Goal: Complete application form

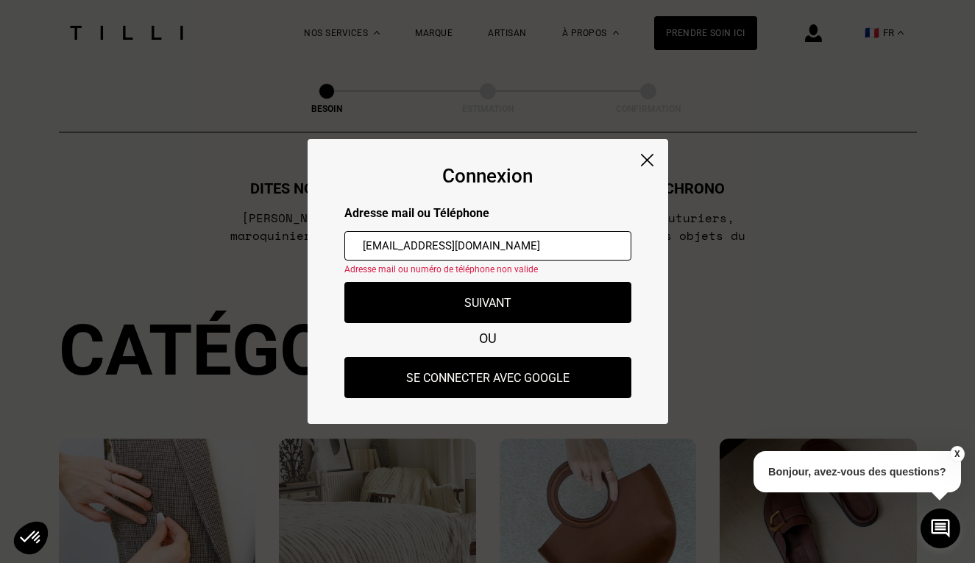
type input "[EMAIL_ADDRESS][DOMAIN_NAME]"
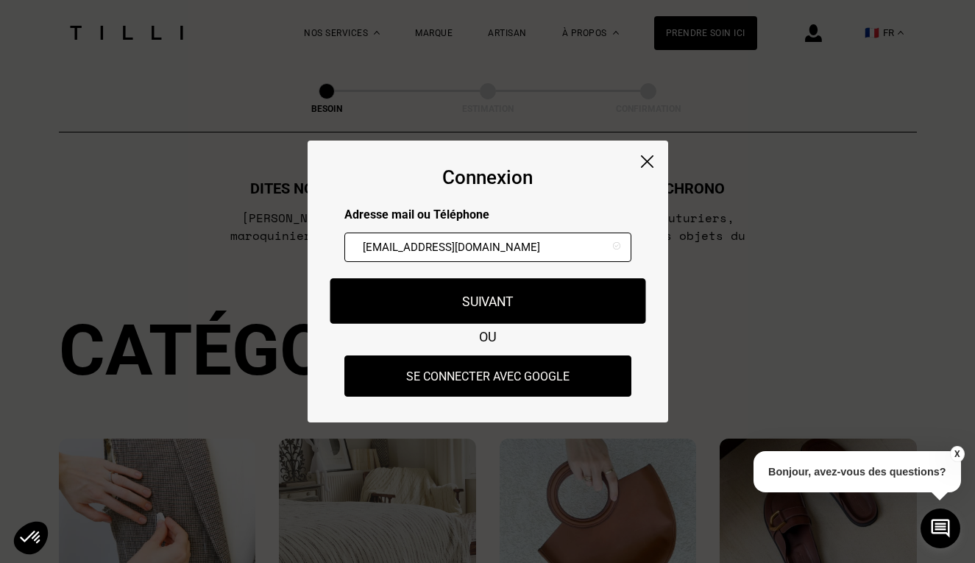
click at [448, 313] on button "Suivant" at bounding box center [488, 301] width 316 height 46
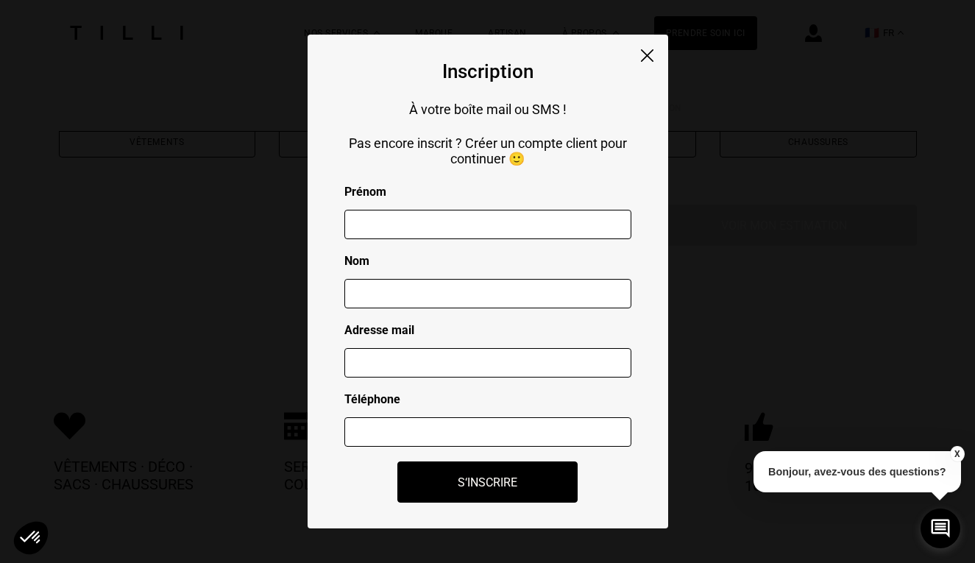
scroll to position [667, 0]
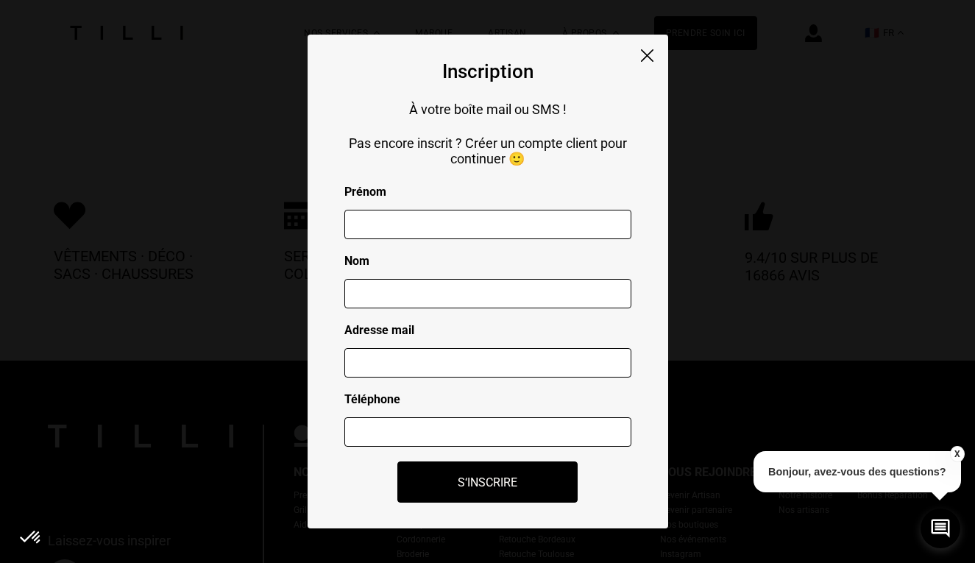
click at [648, 51] on img at bounding box center [647, 55] width 13 height 13
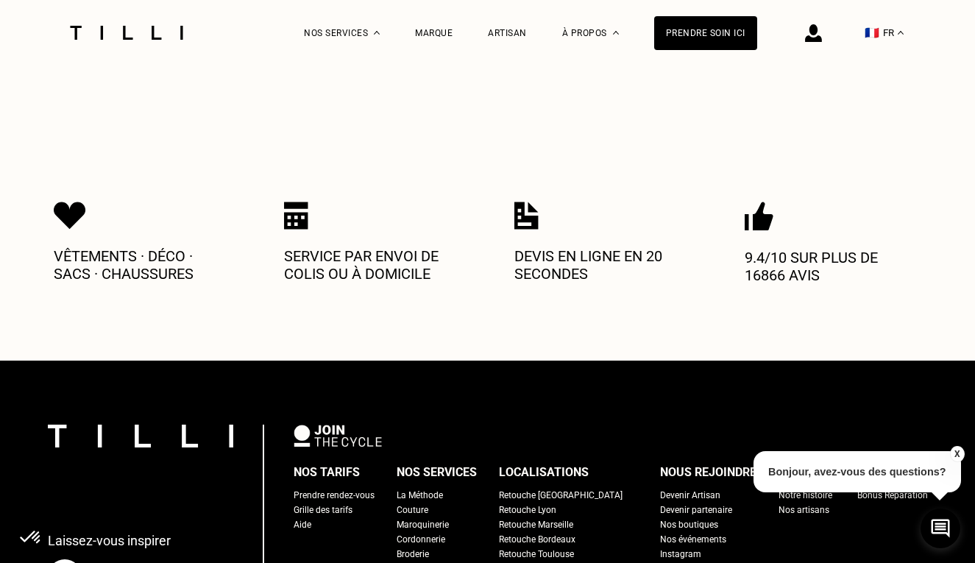
click at [809, 33] on img at bounding box center [813, 33] width 17 height 18
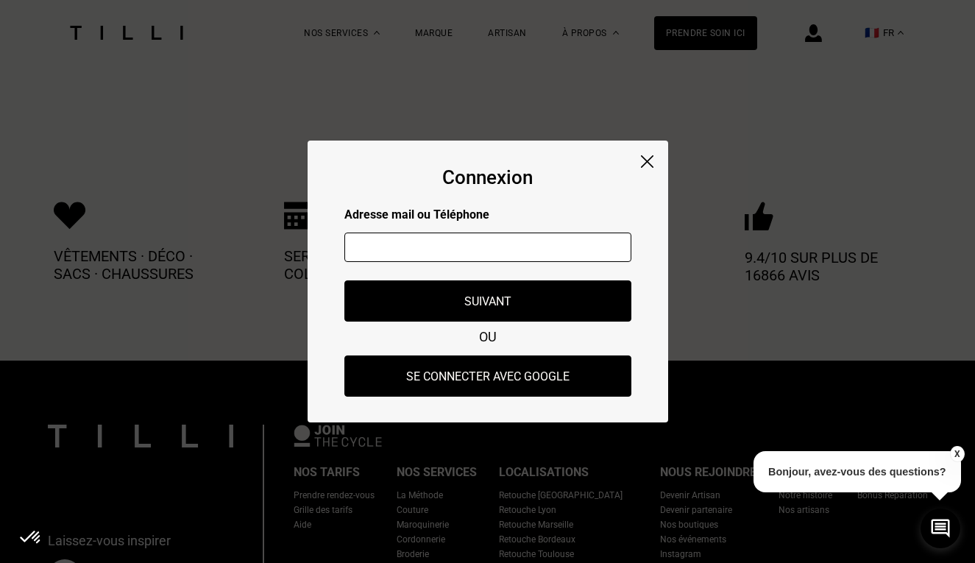
click at [508, 240] on input "text" at bounding box center [487, 247] width 287 height 29
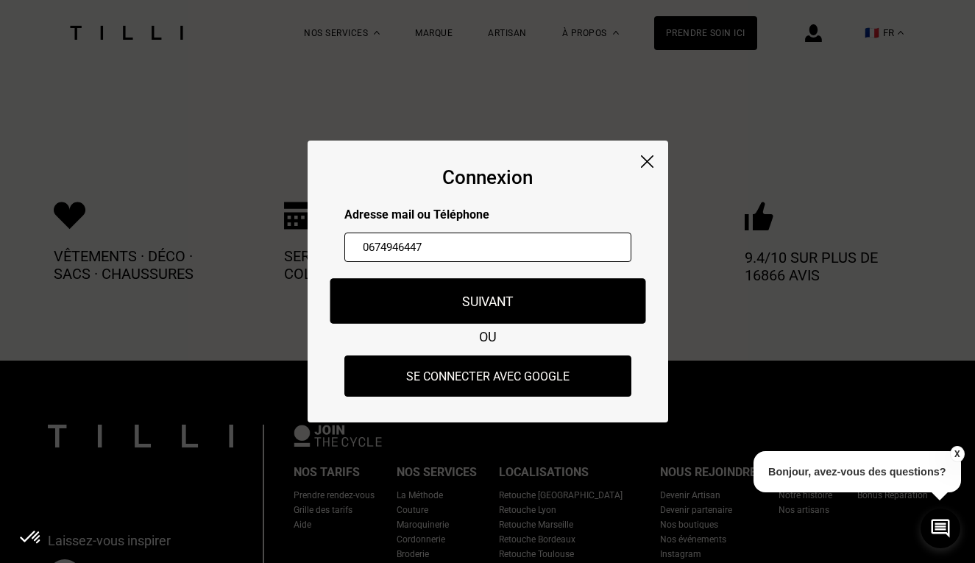
type input "0674946447"
click at [482, 306] on button "Suivant" at bounding box center [488, 301] width 316 height 46
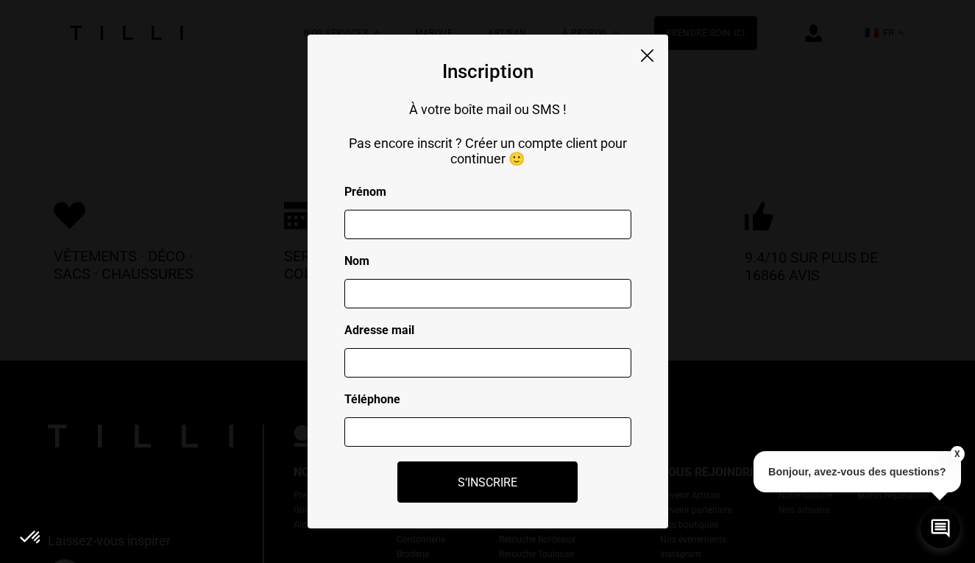
click at [649, 53] on img at bounding box center [647, 55] width 13 height 13
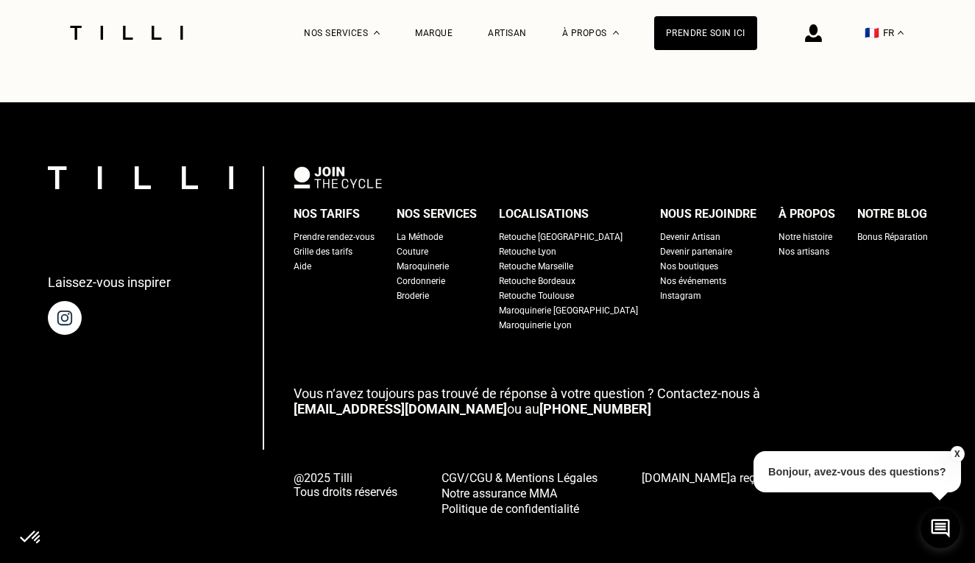
scroll to position [925, 0]
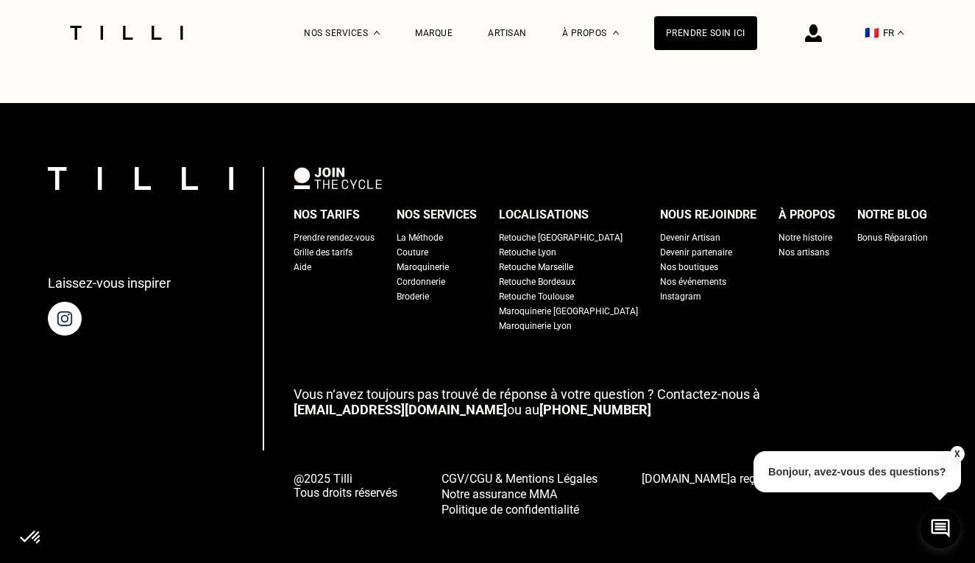
click at [672, 230] on div "Devenir Artisan" at bounding box center [690, 237] width 60 height 15
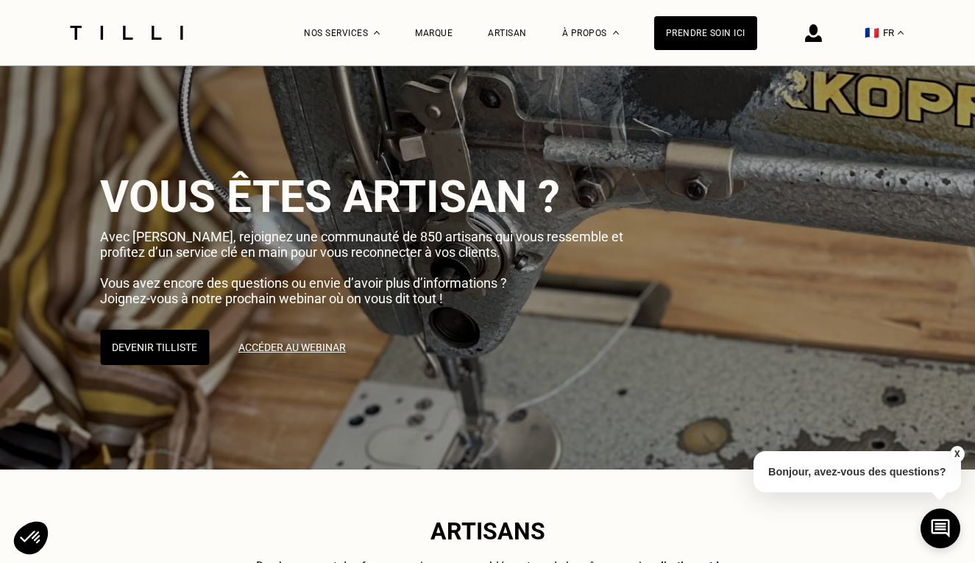
scroll to position [57, 0]
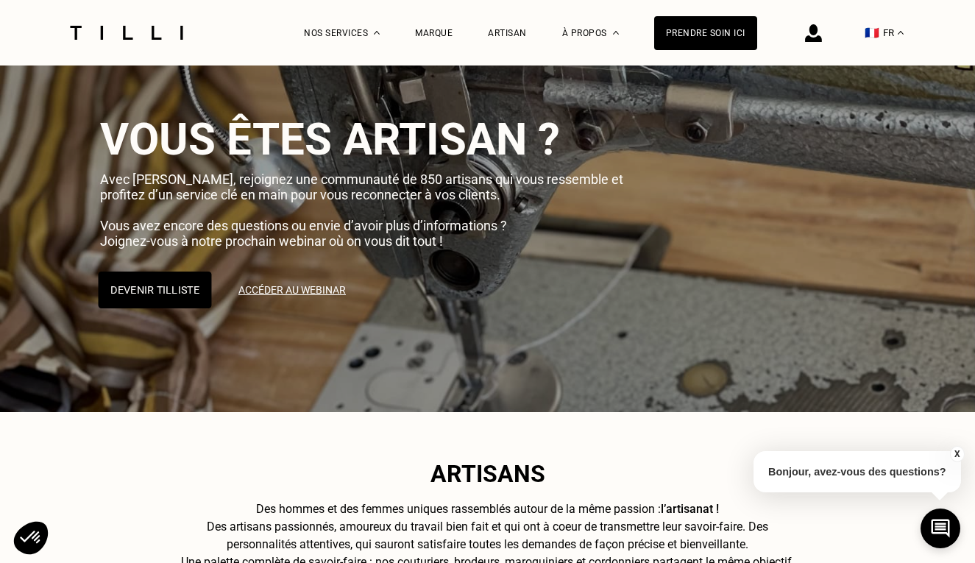
click at [130, 292] on button "Devenir Tilliste" at bounding box center [154, 290] width 113 height 37
select select "FR"
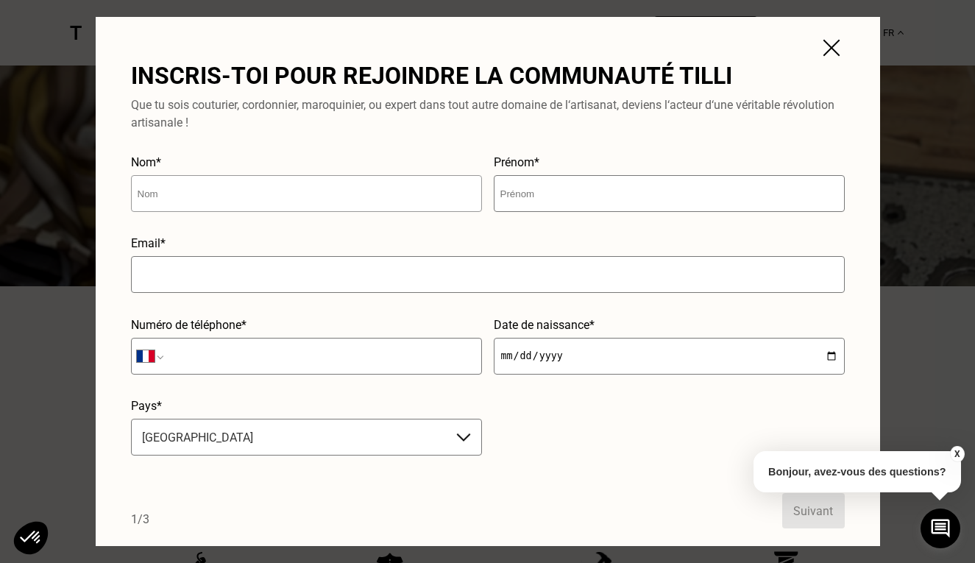
scroll to position [133, 0]
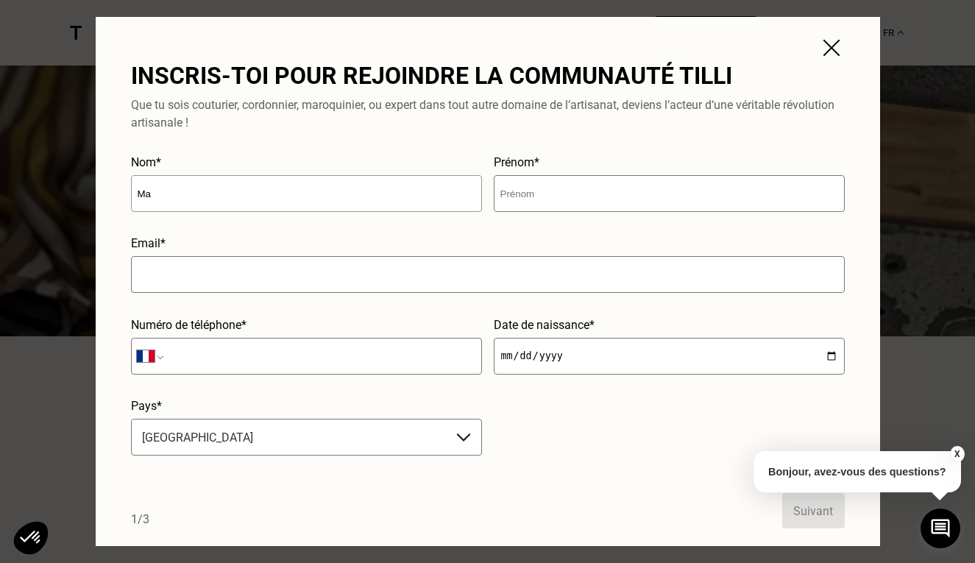
type input "Maz"
type input "Mazoyer"
type input "[PERSON_NAME]"
type input "[EMAIL_ADDRESS][DOMAIN_NAME]"
type input "[GEOGRAPHIC_DATA]"
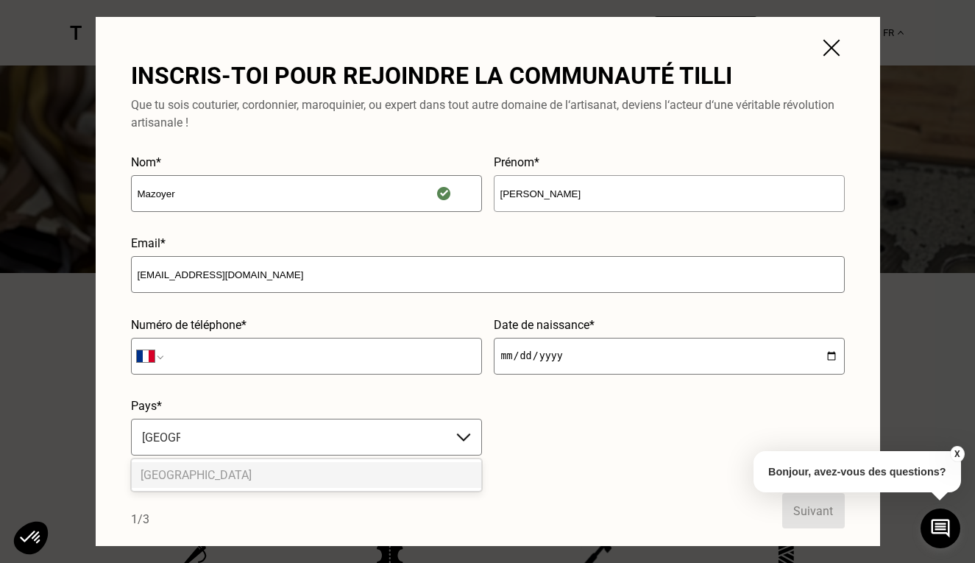
scroll to position [202, 0]
type input "[PERSON_NAME]"
drag, startPoint x: 232, startPoint y: 274, endPoint x: 206, endPoint y: 275, distance: 25.8
type input "[EMAIL_ADDRESS][DOMAIN_NAME]"
type input "06 74 94 64 47"
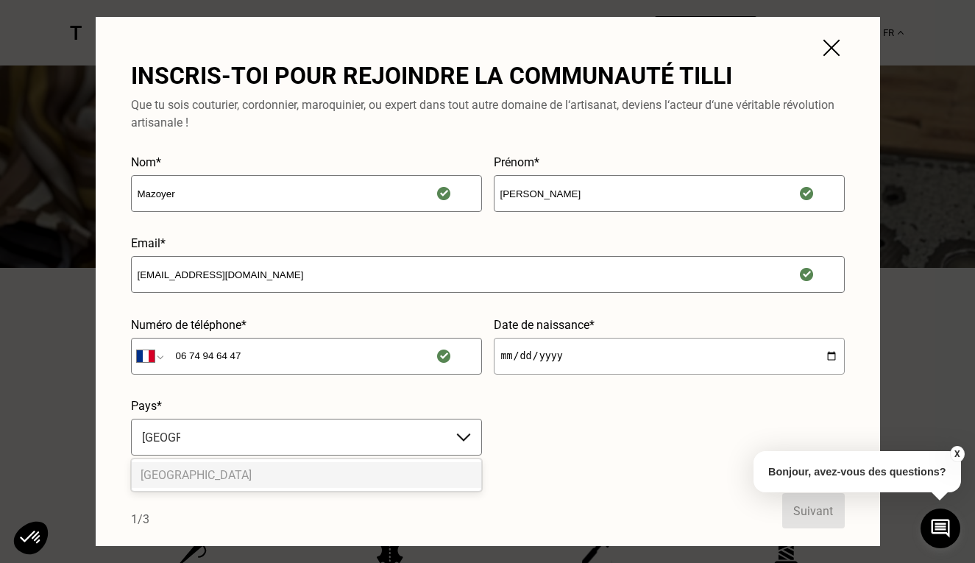
click at [604, 358] on input "date" at bounding box center [669, 356] width 351 height 37
type input "[DATE]"
click at [375, 438] on div "[GEOGRAPHIC_DATA]" at bounding box center [291, 437] width 299 height 17
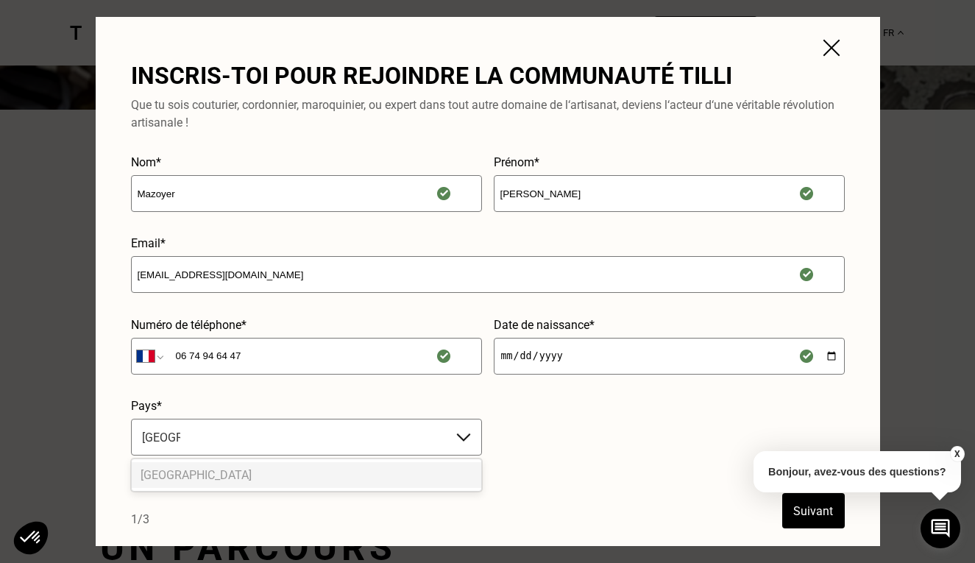
scroll to position [365, 0]
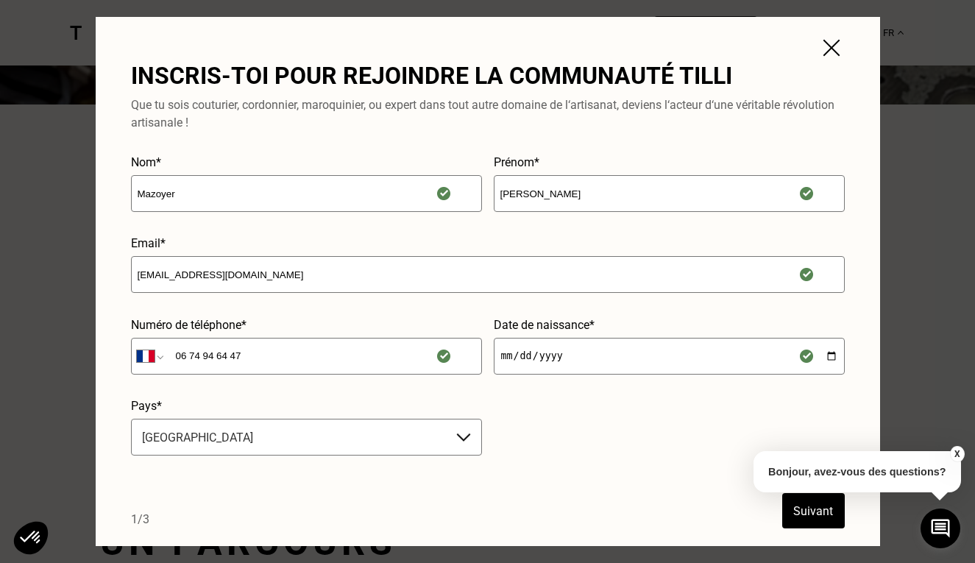
click at [815, 515] on button "Suivant" at bounding box center [813, 510] width 63 height 35
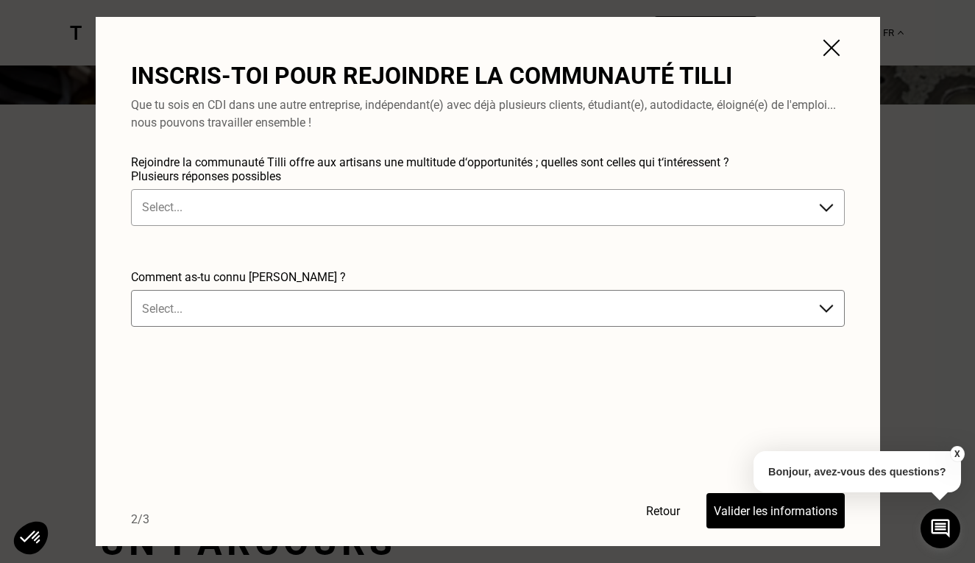
click at [586, 210] on div at bounding box center [473, 207] width 662 height 17
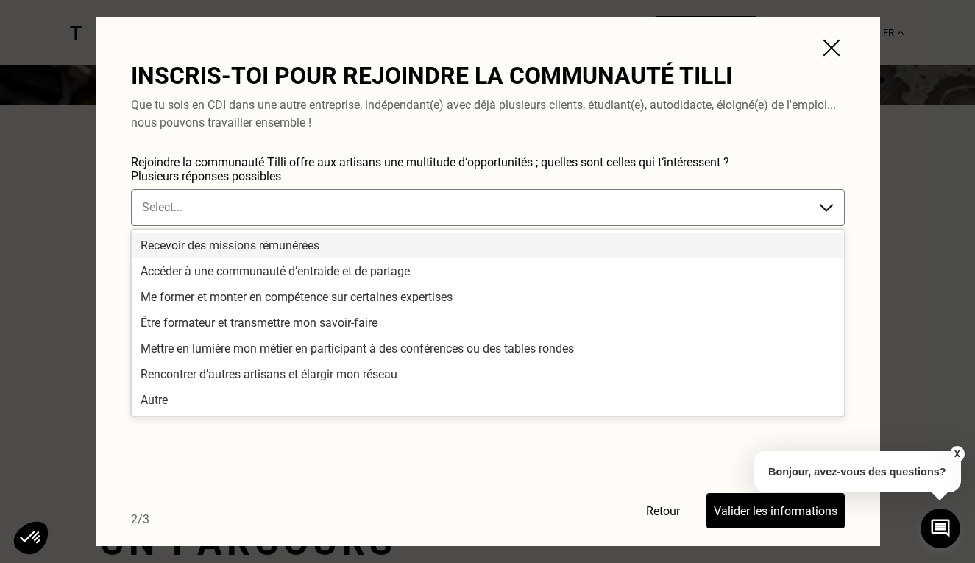
click at [559, 240] on div "Recevoir des missions rémunérées" at bounding box center [488, 246] width 712 height 26
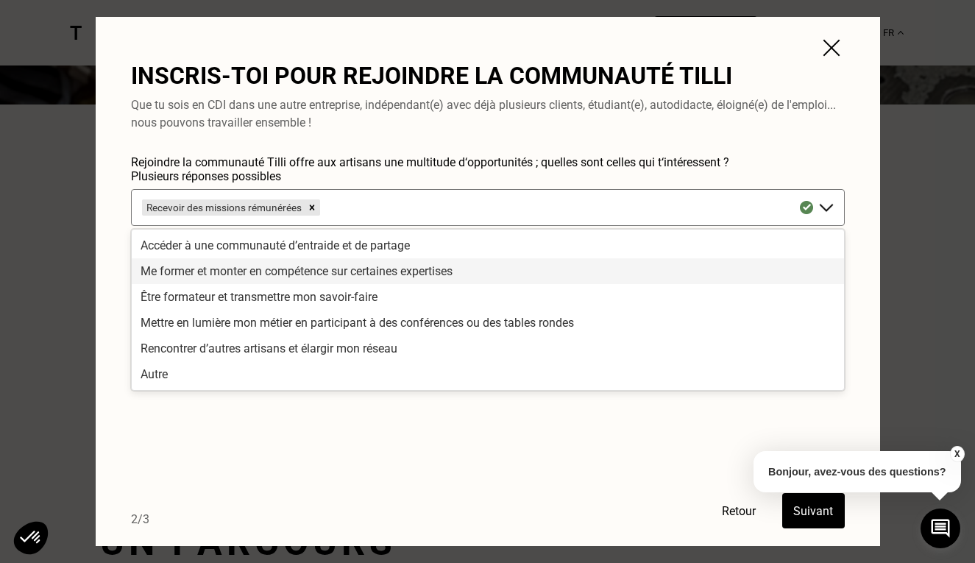
click at [517, 271] on div "Me former et monter en compétence sur certaines expertises" at bounding box center [488, 271] width 712 height 26
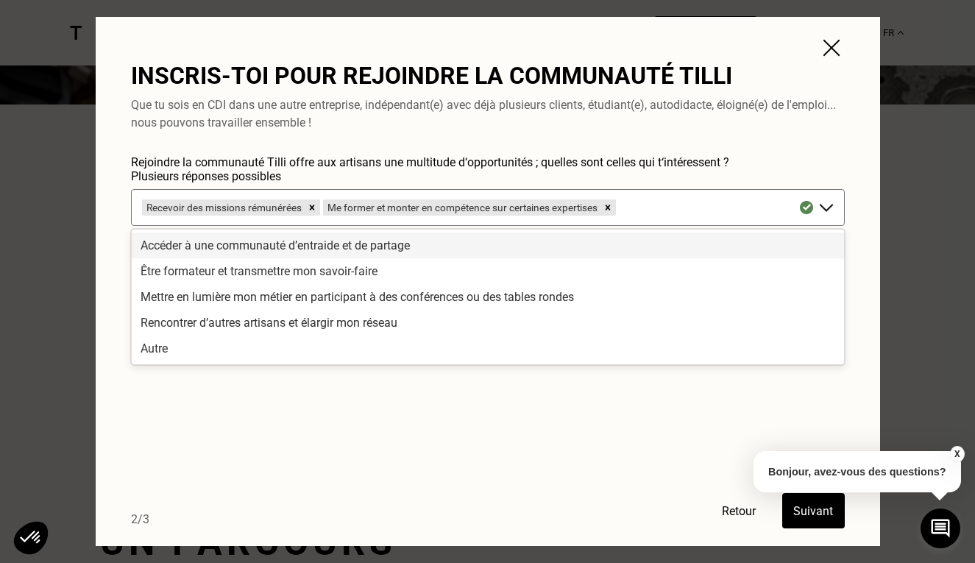
click at [449, 246] on div "Accéder à une communauté d’entraide et de partage" at bounding box center [488, 246] width 712 height 26
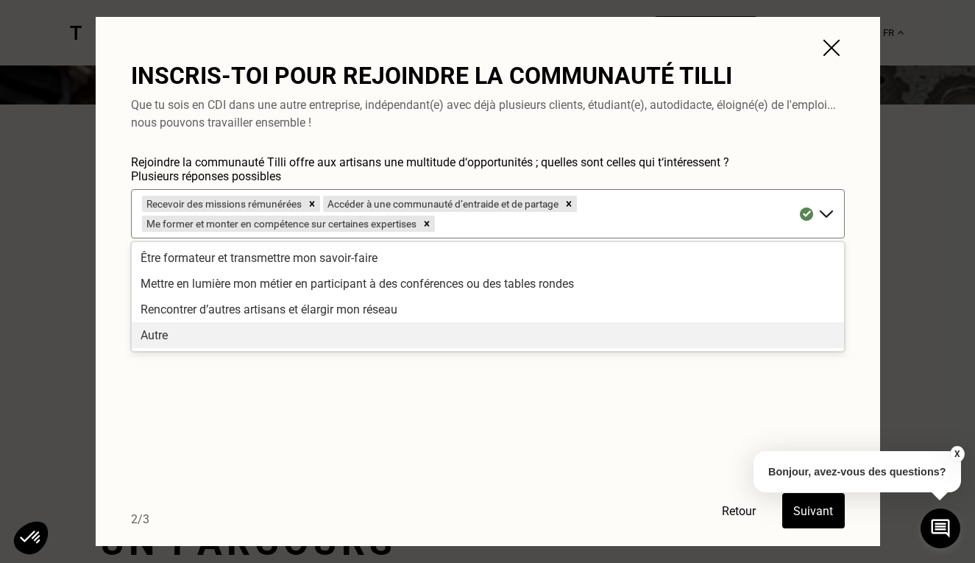
click at [445, 422] on form "Rejoindre la communauté Tilli offre aux artisans une multitude d‘opportunités ;…" at bounding box center [488, 341] width 714 height 373
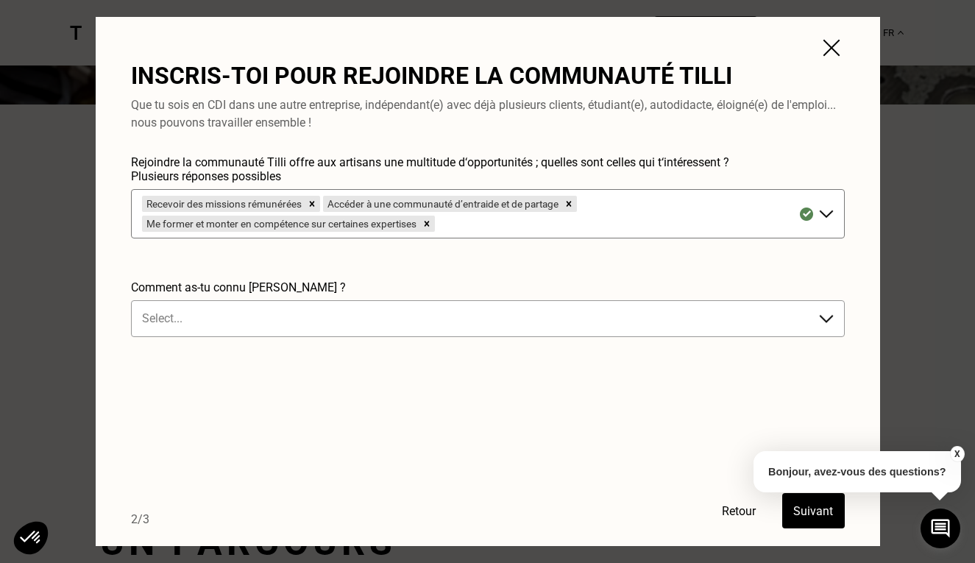
click at [438, 311] on div at bounding box center [473, 318] width 662 height 17
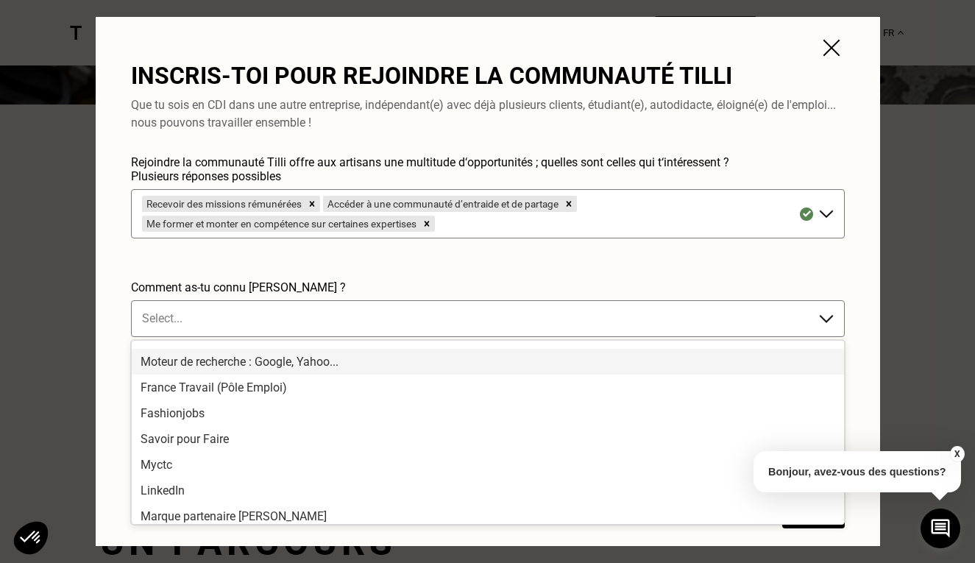
scroll to position [122, 0]
click at [392, 369] on div "Moteur de recherche : Google, Yahoo..." at bounding box center [488, 363] width 712 height 26
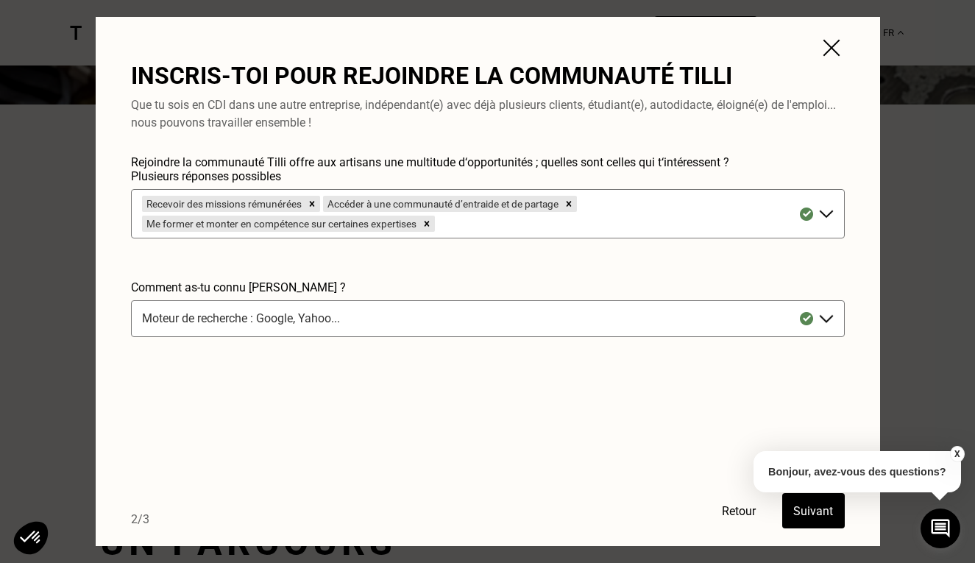
click at [798, 506] on button "Suivant" at bounding box center [813, 510] width 63 height 35
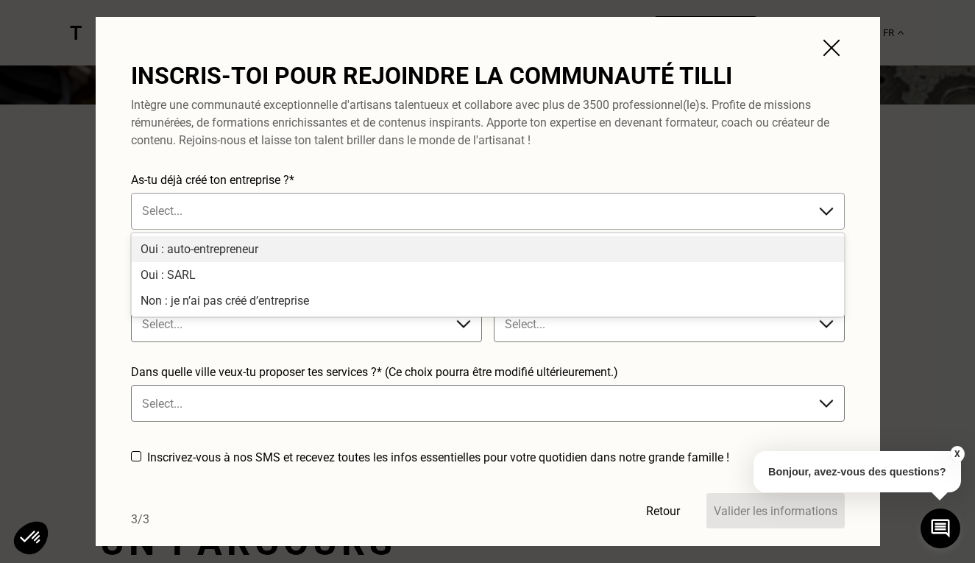
click at [689, 211] on div at bounding box center [473, 210] width 662 height 17
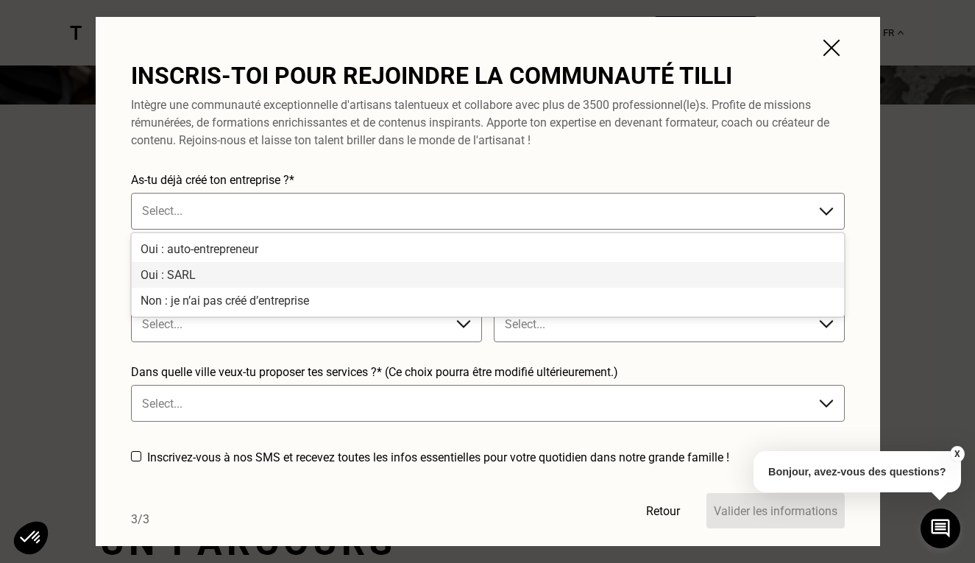
click at [661, 282] on div "Oui : SARL" at bounding box center [488, 275] width 712 height 26
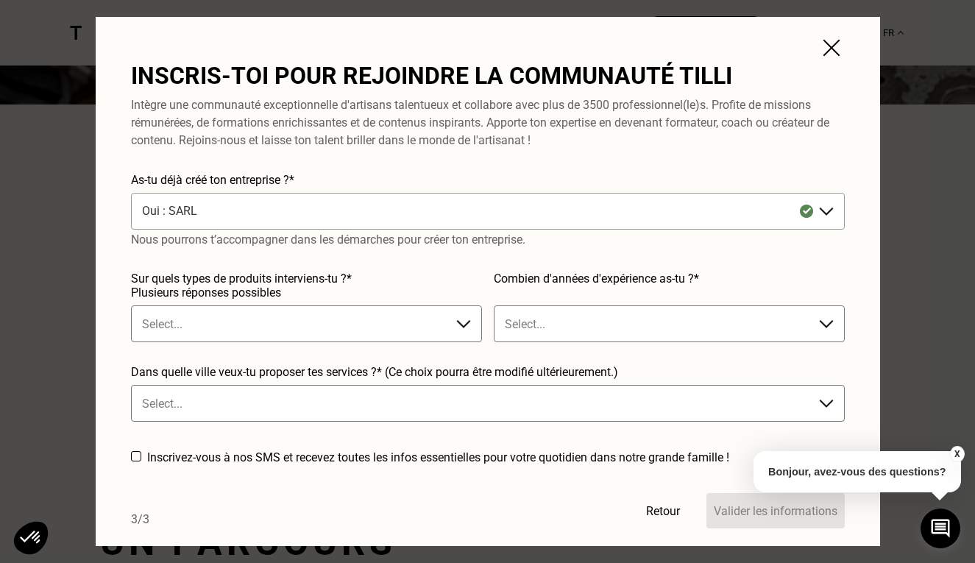
click at [435, 211] on div at bounding box center [473, 210] width 662 height 17
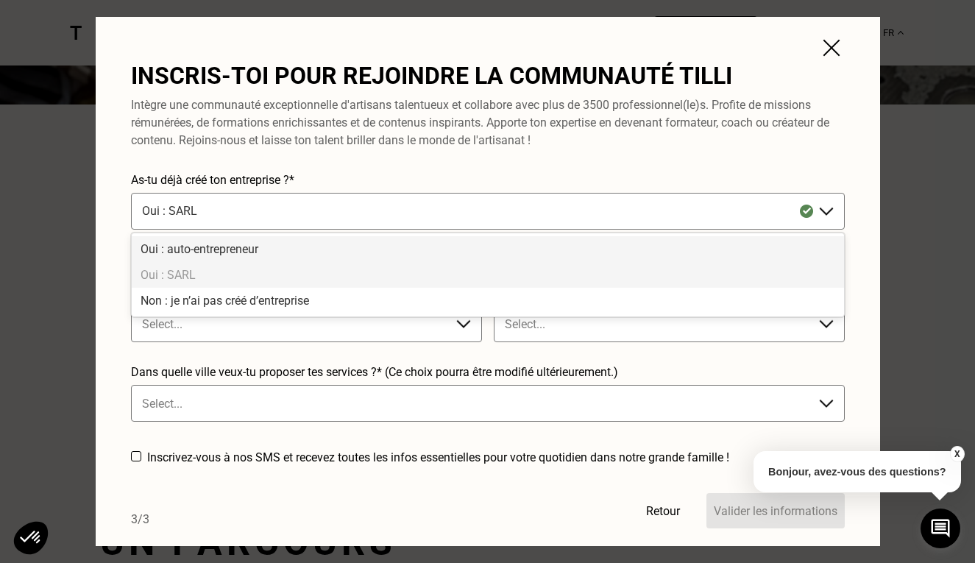
click at [429, 249] on div "Oui : auto-entrepreneur" at bounding box center [488, 249] width 712 height 26
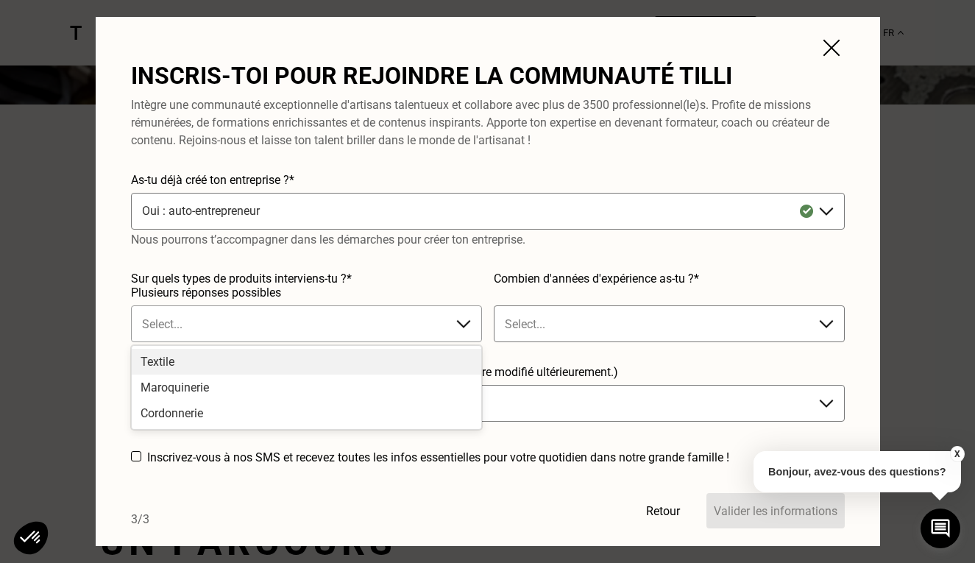
click at [344, 317] on div at bounding box center [291, 324] width 299 height 17
click at [331, 370] on div "Textile" at bounding box center [307, 362] width 350 height 26
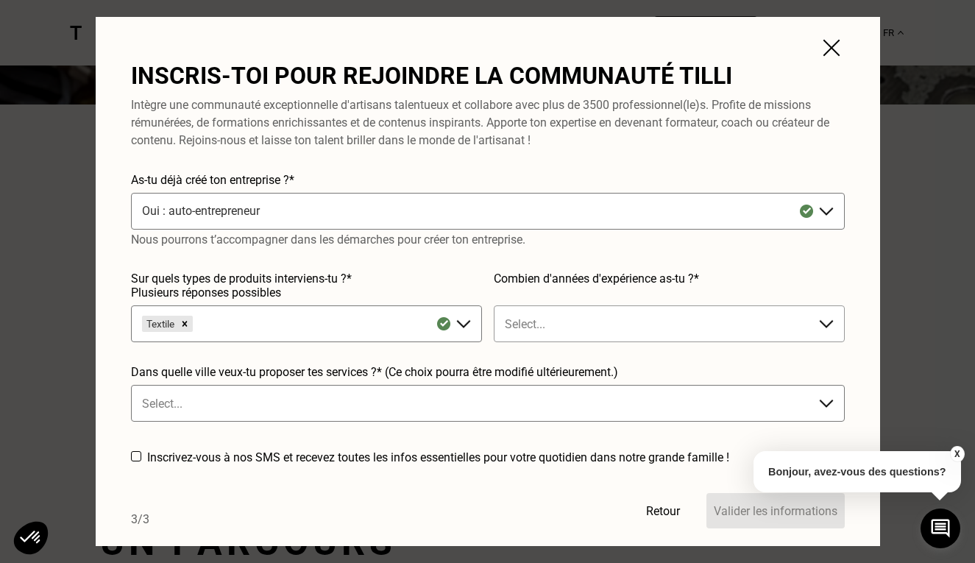
click at [517, 326] on div "Select..." at bounding box center [654, 324] width 299 height 14
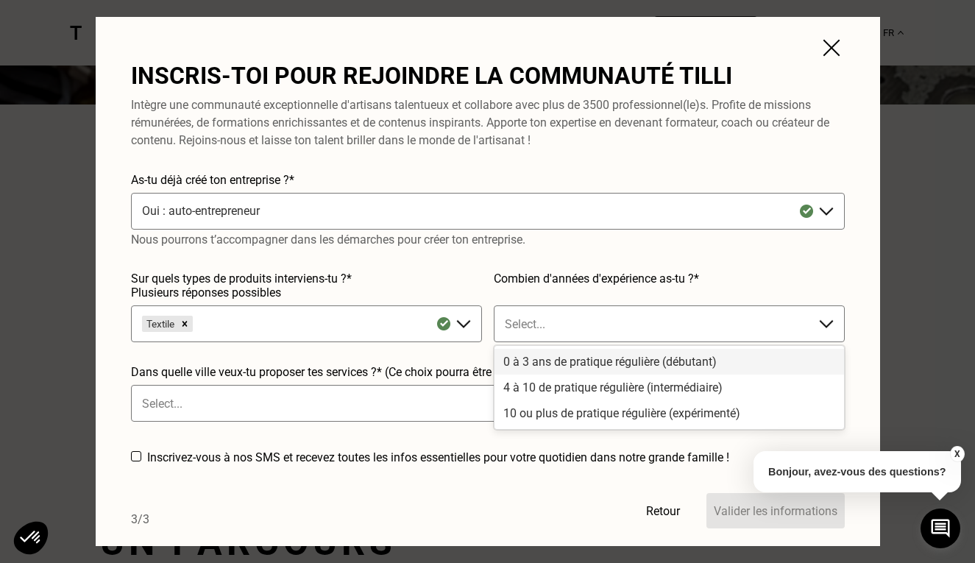
click at [522, 361] on div "0 à 3 ans de pratique régulière (débutant)" at bounding box center [669, 362] width 350 height 26
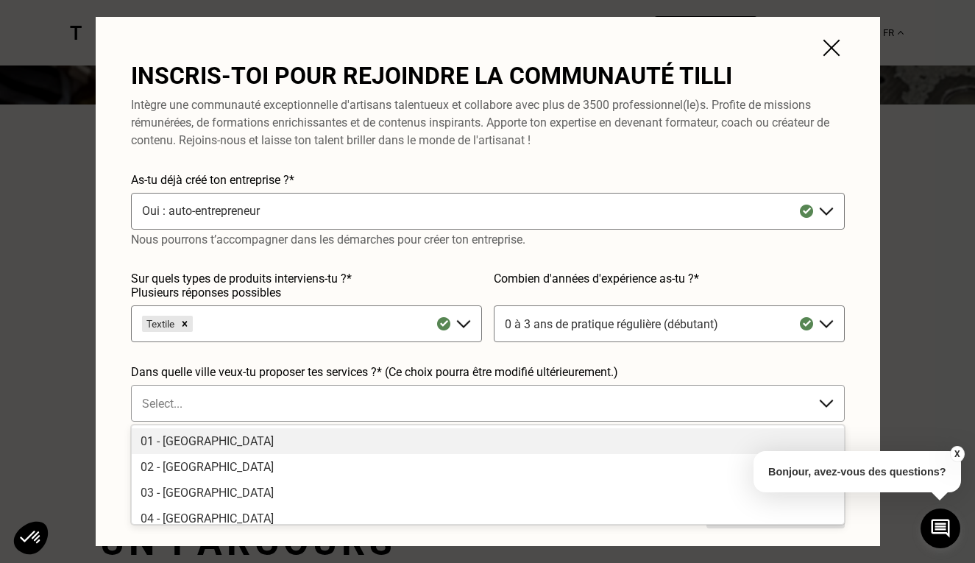
click at [483, 400] on div at bounding box center [473, 403] width 662 height 17
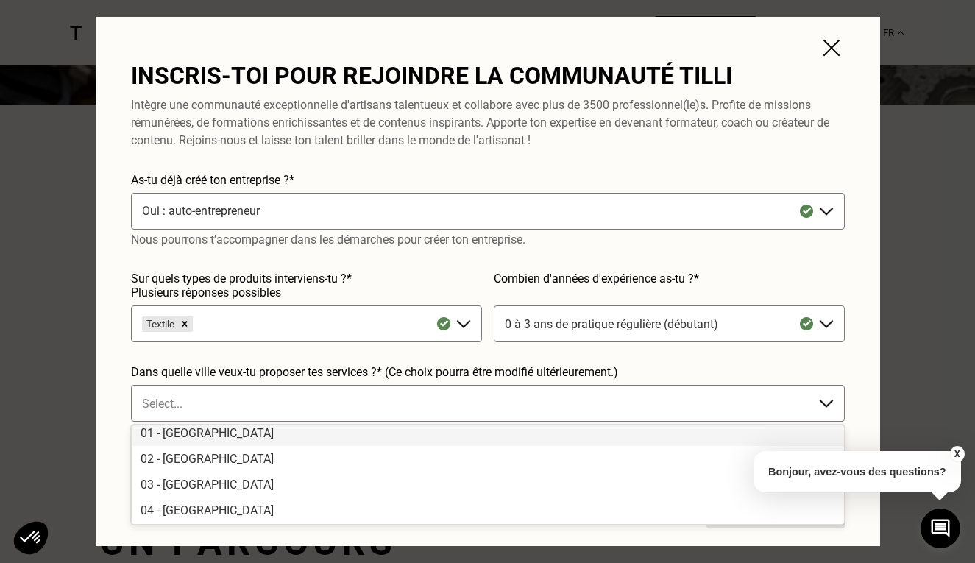
scroll to position [0, 0]
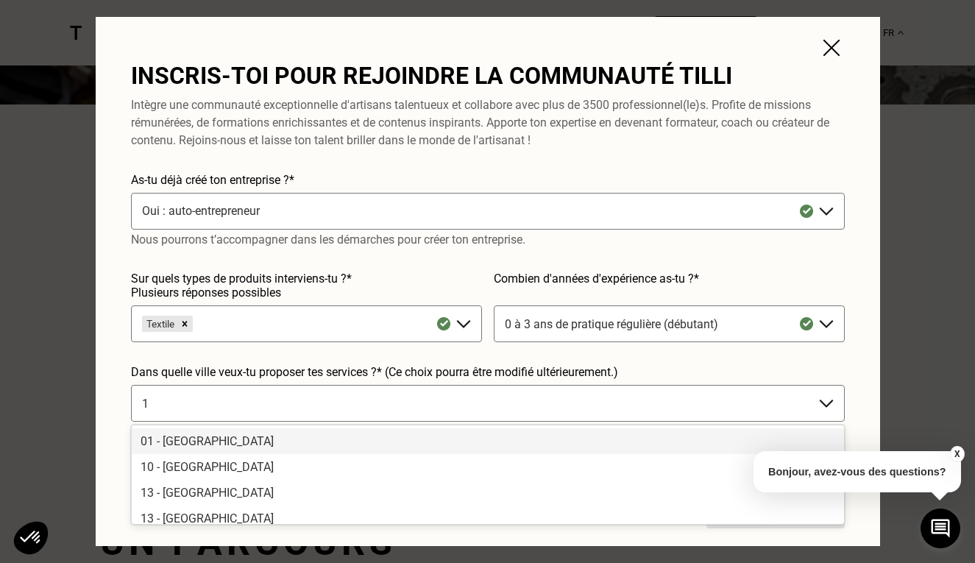
type input "13"
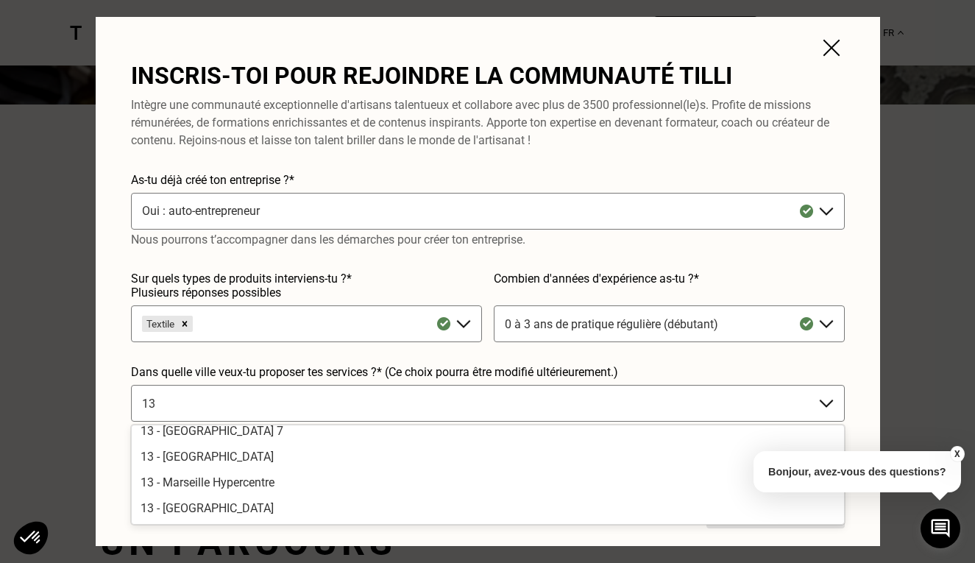
scroll to position [172, 0]
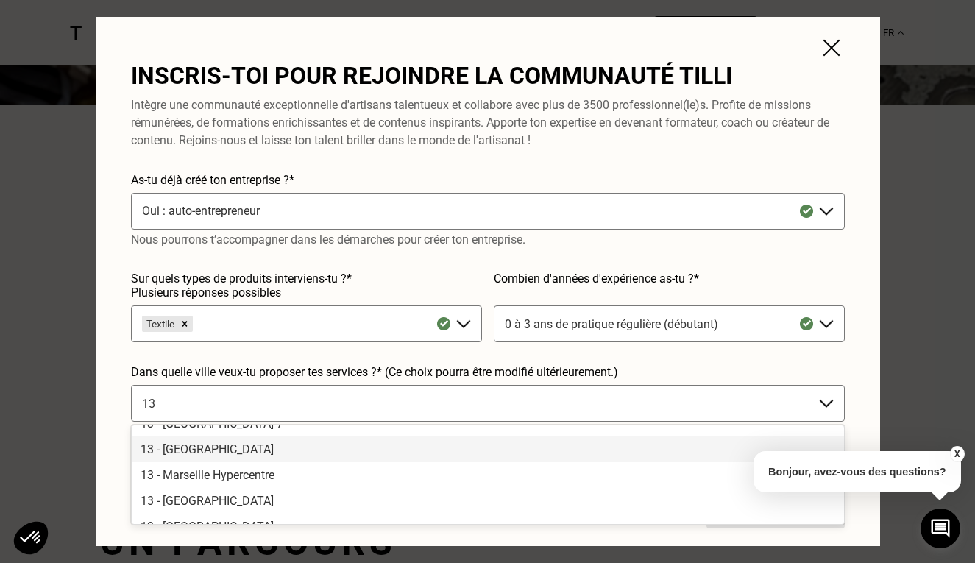
click at [254, 453] on div "13 - [GEOGRAPHIC_DATA]" at bounding box center [488, 449] width 712 height 26
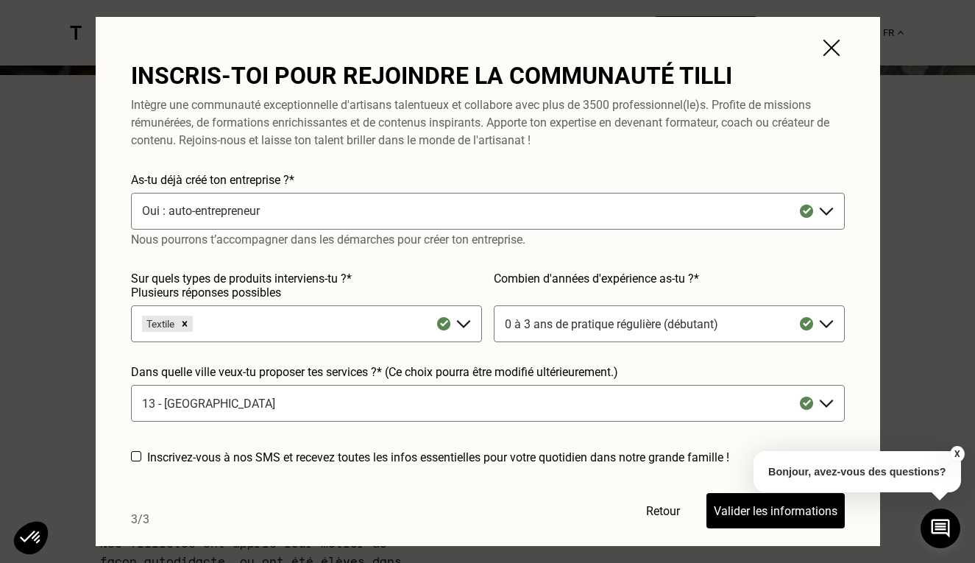
scroll to position [403, 0]
click at [751, 511] on button "Valider les informations" at bounding box center [775, 510] width 138 height 35
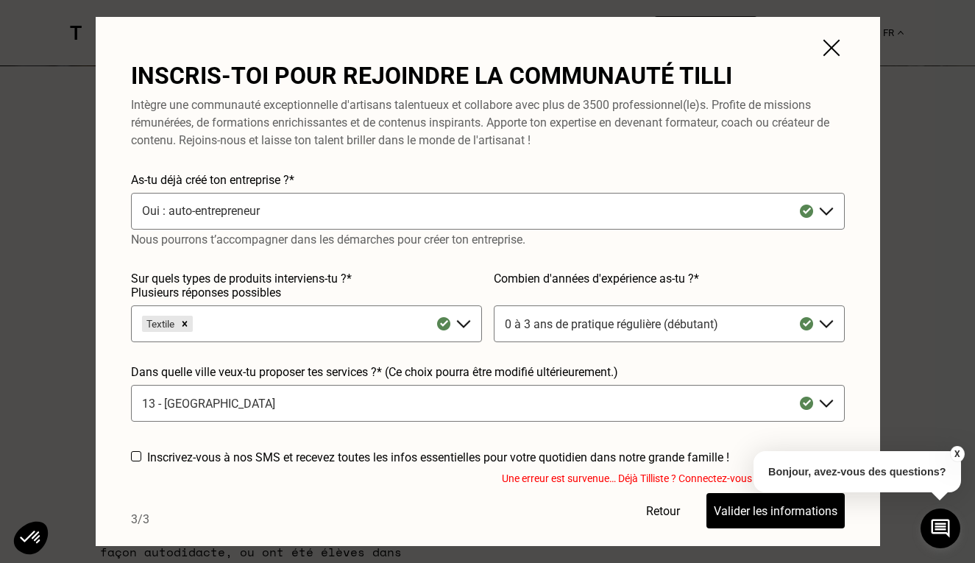
click at [955, 454] on button "X" at bounding box center [956, 454] width 15 height 16
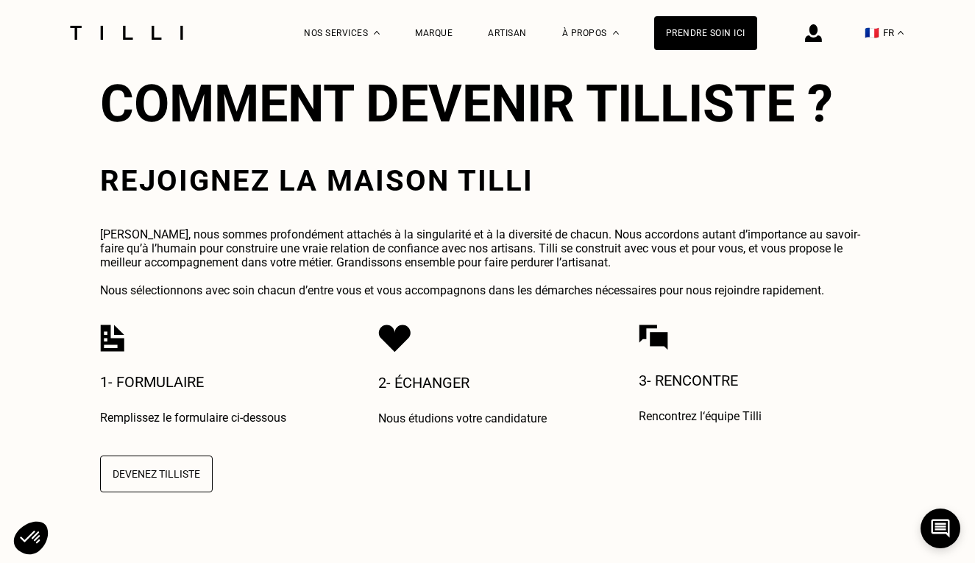
scroll to position [3173, 0]
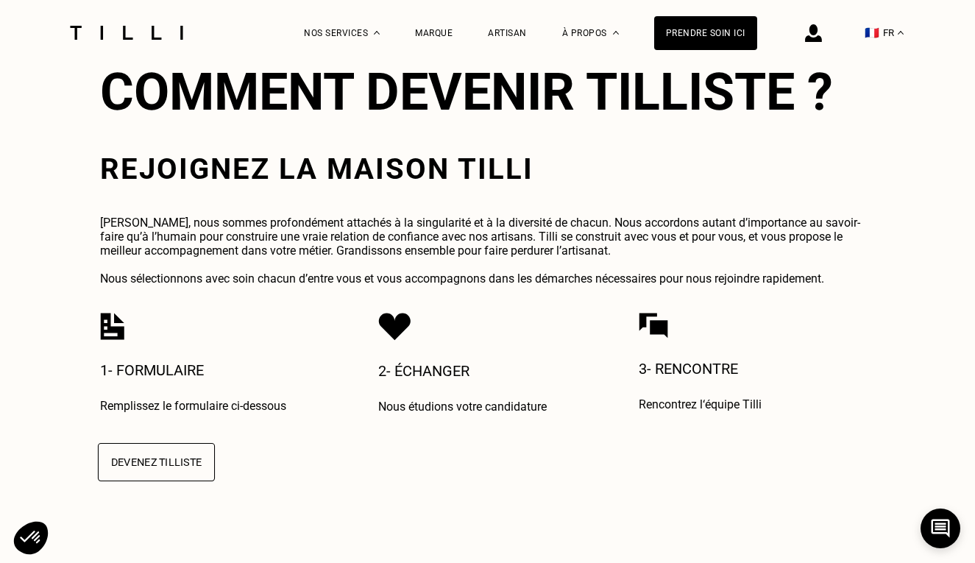
click at [187, 443] on button "Devenez Tilliste" at bounding box center [156, 462] width 117 height 38
select select "FR"
